Goal: Information Seeking & Learning: Learn about a topic

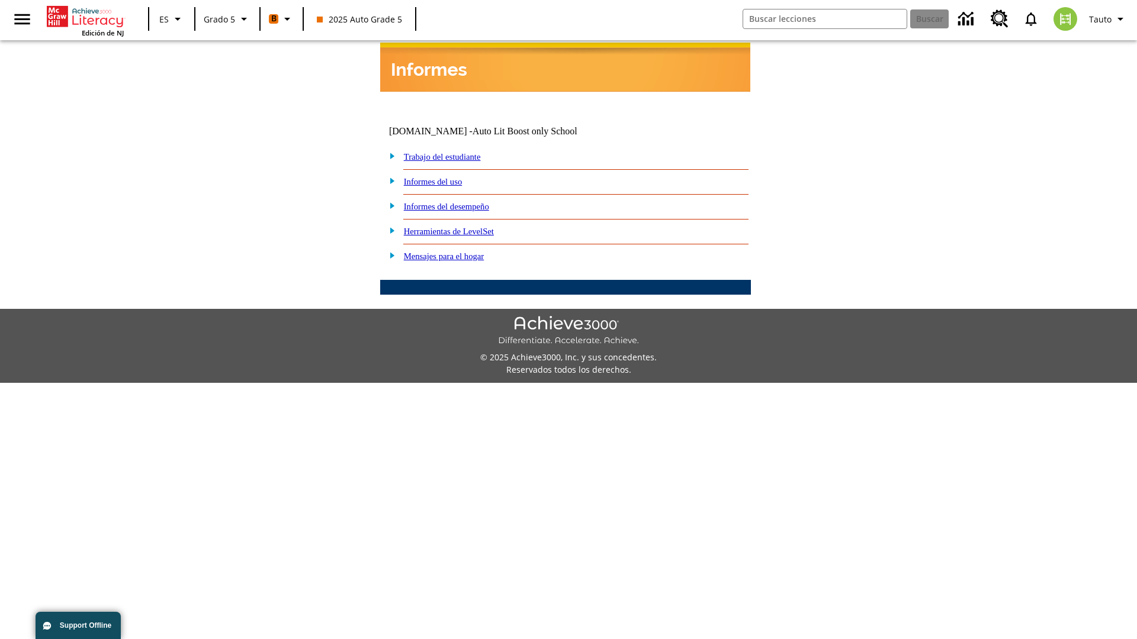
click at [462, 202] on link "Informes del desempeño" at bounding box center [446, 206] width 85 height 9
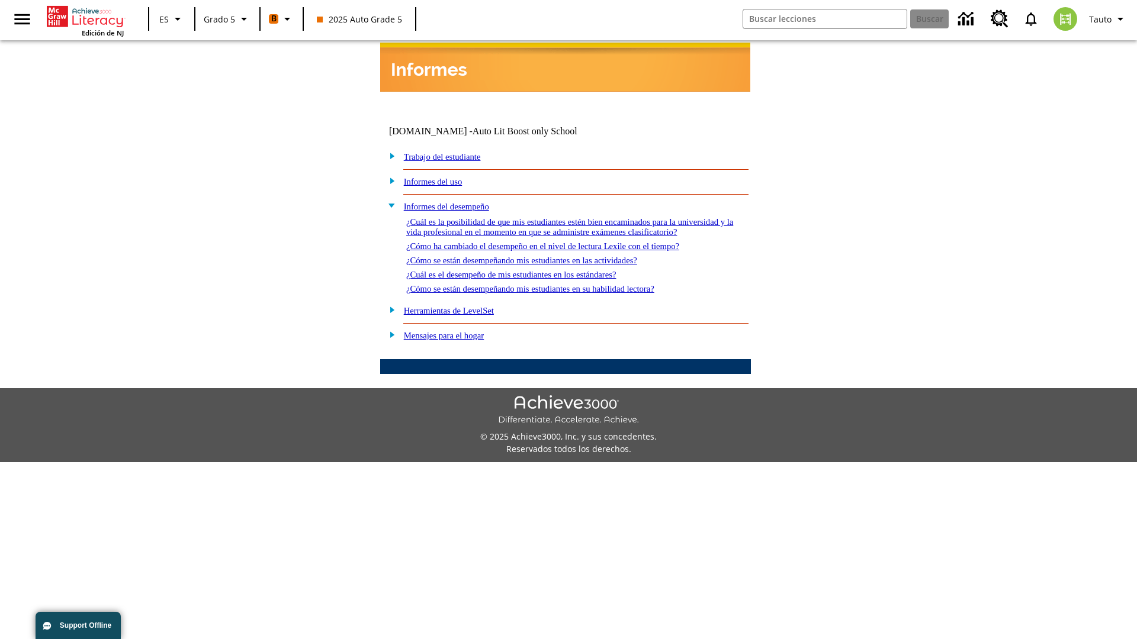
click at [563, 217] on link "¿Cuál es la posibilidad de que mis estudiantes estén bien encaminados para la u…" at bounding box center [569, 227] width 327 height 20
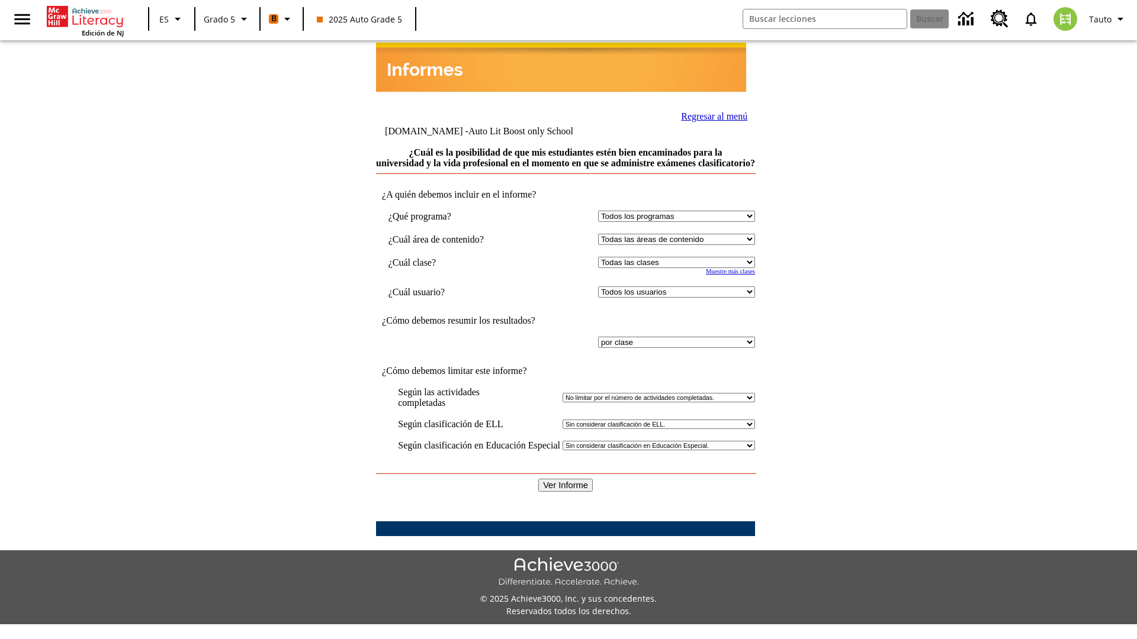
click at [674, 262] on select "Seleccionar una clase: Todas las clases 2025 Auto Grade 5 OL 2025 Auto Grade 6" at bounding box center [676, 262] width 157 height 11
select select "11133131"
